Goal: Navigation & Orientation: Find specific page/section

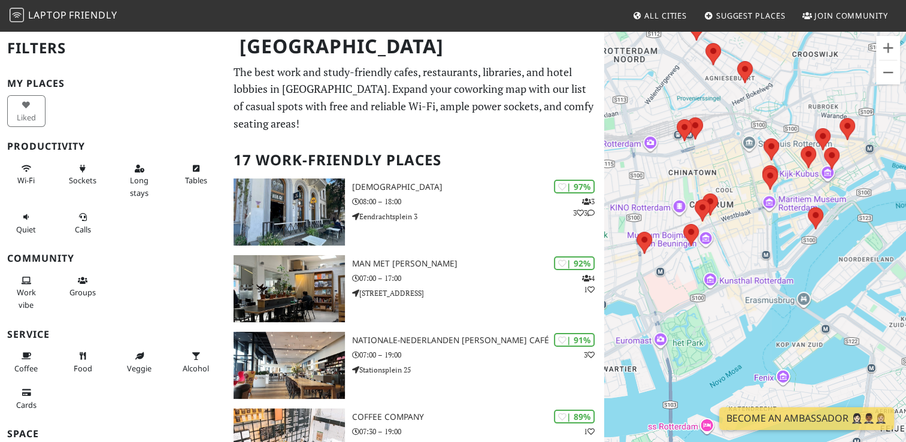
drag, startPoint x: 753, startPoint y: 308, endPoint x: 743, endPoint y: 202, distance: 105.8
click at [743, 202] on div at bounding box center [755, 251] width 302 height 442
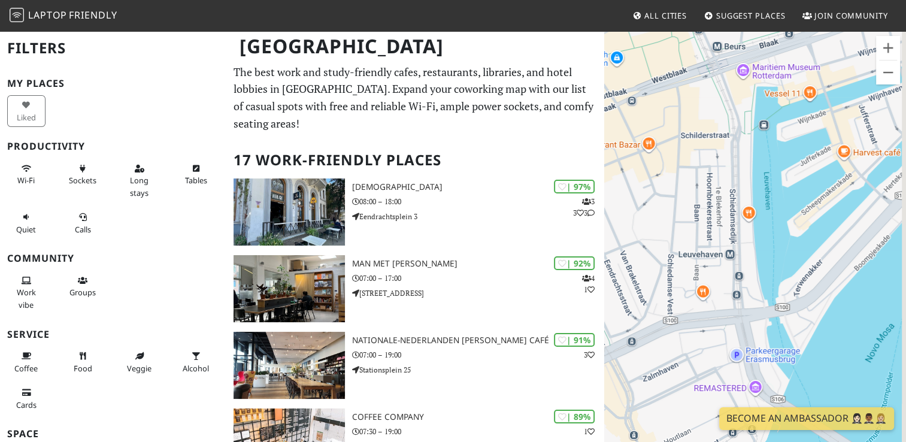
drag, startPoint x: 779, startPoint y: 250, endPoint x: 671, endPoint y: 85, distance: 197.9
click at [671, 85] on div at bounding box center [755, 251] width 302 height 442
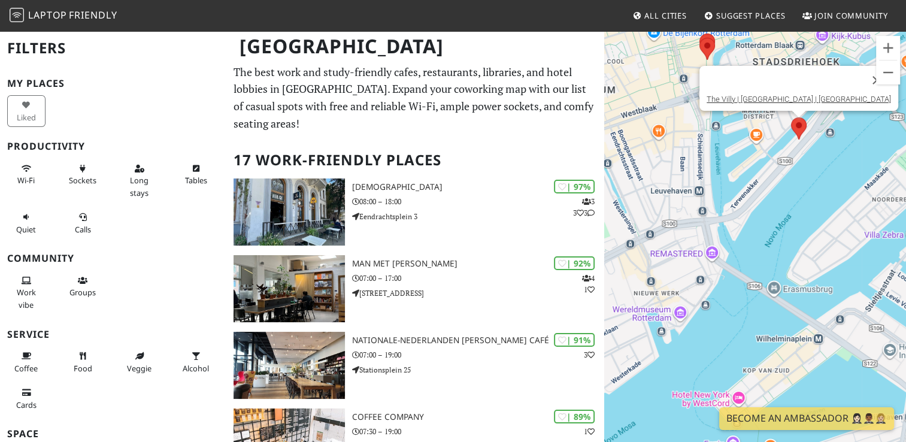
click at [803, 121] on img at bounding box center [798, 129] width 25 height 32
click at [747, 99] on link "The Villy | [GEOGRAPHIC_DATA] | [GEOGRAPHIC_DATA]" at bounding box center [798, 99] width 184 height 9
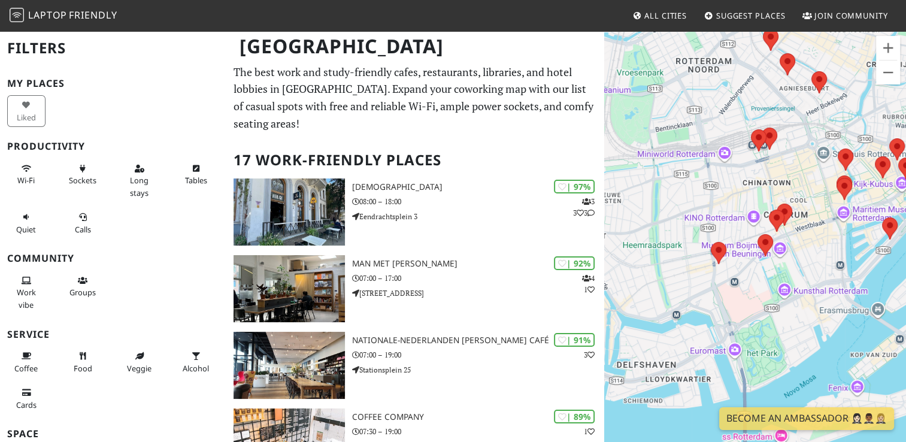
drag, startPoint x: 732, startPoint y: 334, endPoint x: 824, endPoint y: 239, distance: 131.7
click at [824, 239] on div at bounding box center [755, 251] width 302 height 442
click at [720, 250] on img at bounding box center [718, 253] width 25 height 32
click at [712, 229] on div "The Tea Lab" at bounding box center [718, 212] width 56 height 45
click at [711, 225] on link "The Tea Lab" at bounding box center [718, 223] width 42 height 9
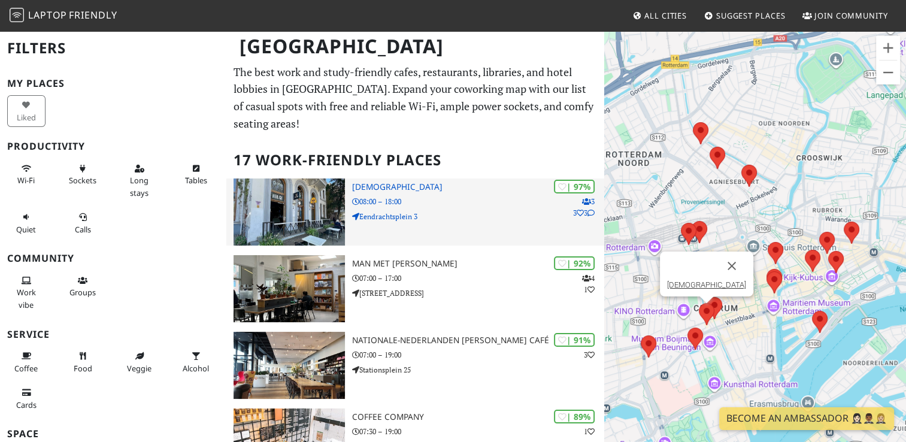
click at [411, 185] on h3 "[DEMOGRAPHIC_DATA]" at bounding box center [477, 187] width 251 height 10
